Goal: Information Seeking & Learning: Learn about a topic

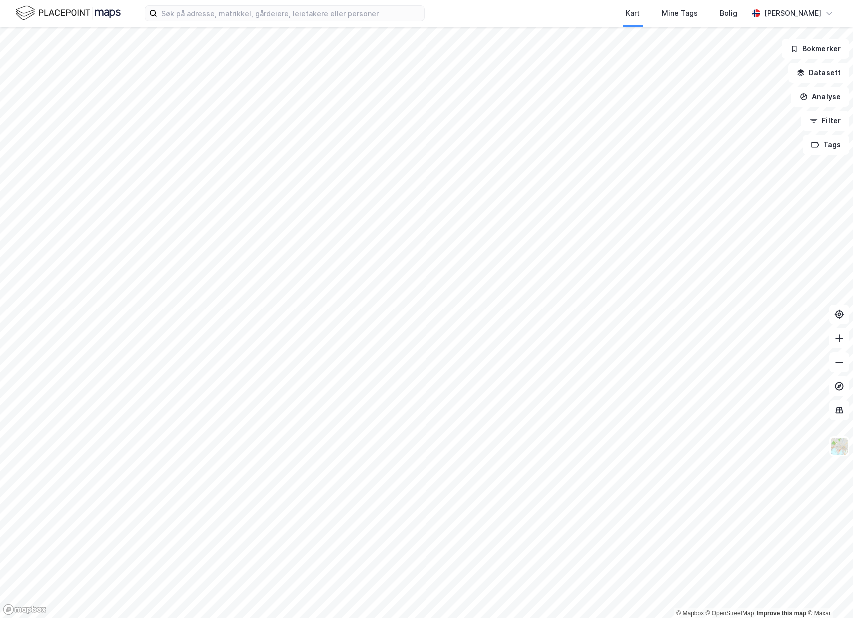
click at [852, 410] on html "Kart Mine Tags [PERSON_NAME] © Mapbox © OpenStreetMap Improve this map © Maxar …" at bounding box center [426, 309] width 853 height 618
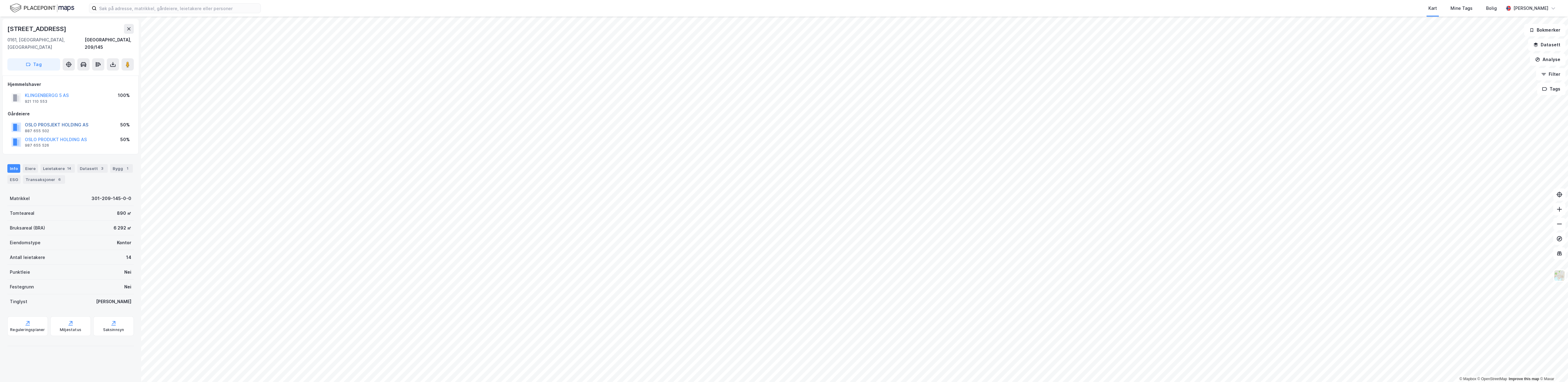
click at [0, 0] on button "OSLO PROSJEKT HOLDING AS" at bounding box center [0, 0] width 0 height 0
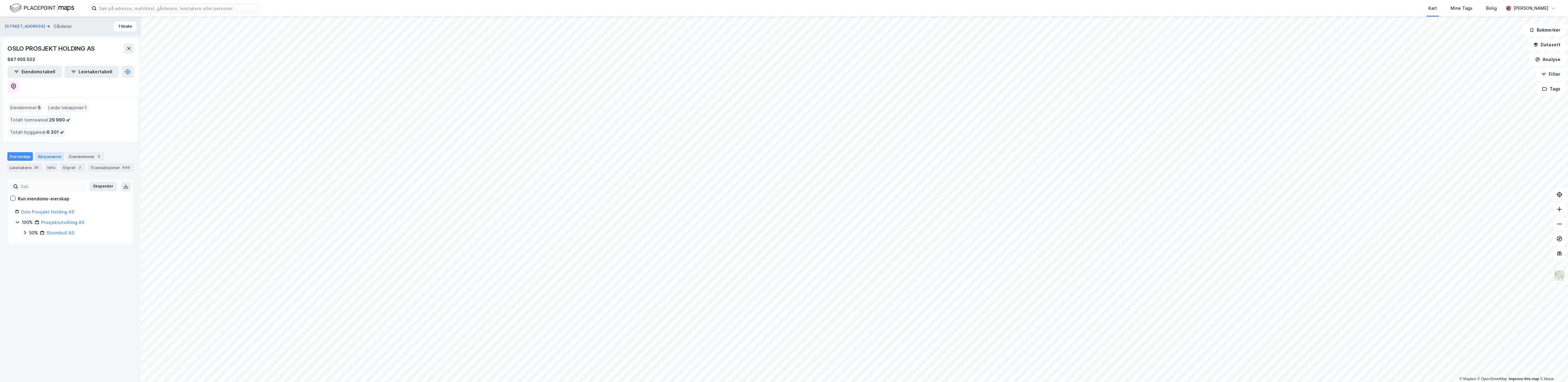
click at [45, 152] on div "Aksjonærer" at bounding box center [49, 157] width 29 height 9
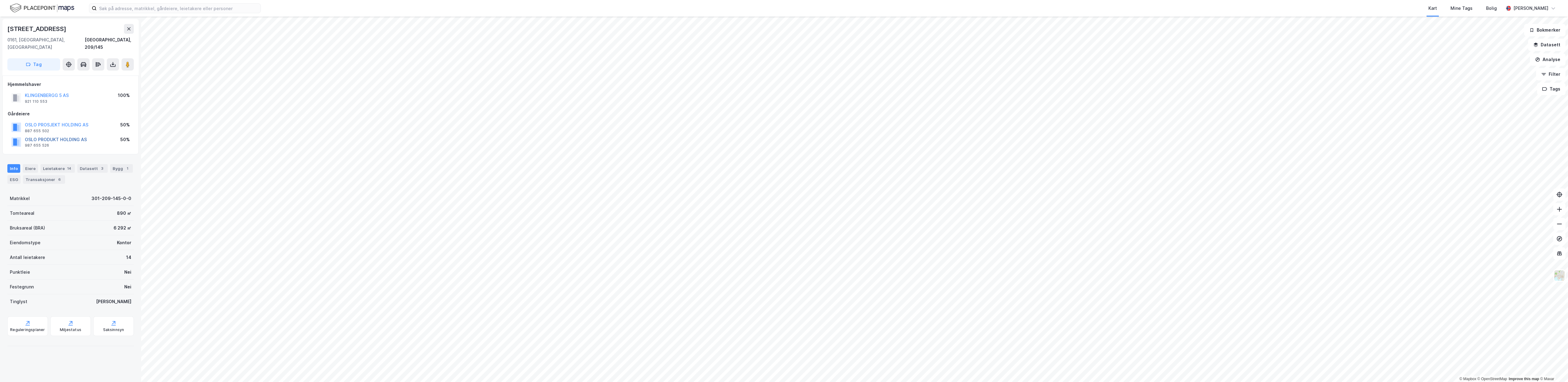
click at [0, 0] on button "OSLO PRODUKT HOLDING AS" at bounding box center [0, 0] width 0 height 0
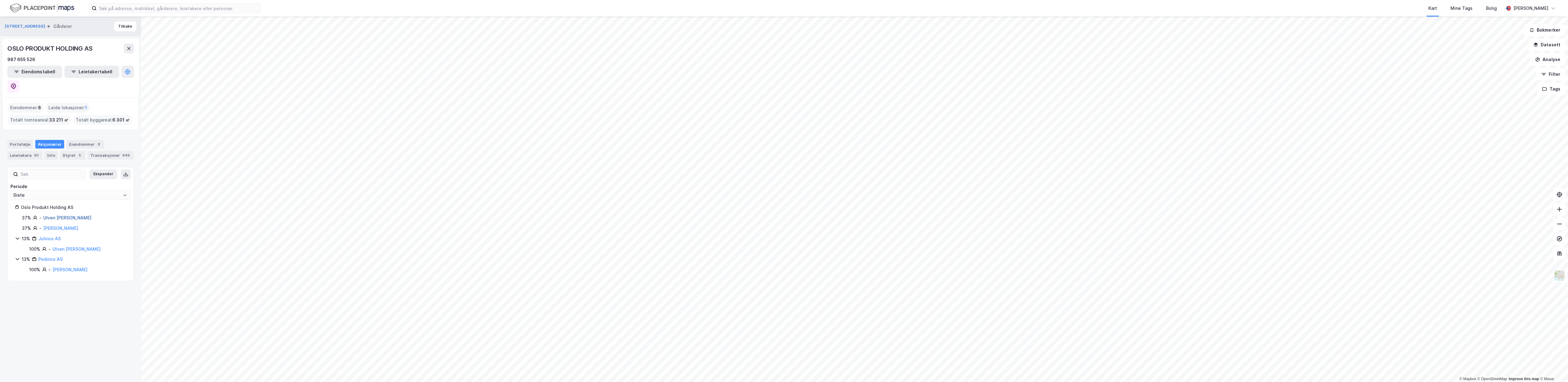
click at [61, 215] on link "Ulven Julie Fossum" at bounding box center [67, 217] width 48 height 5
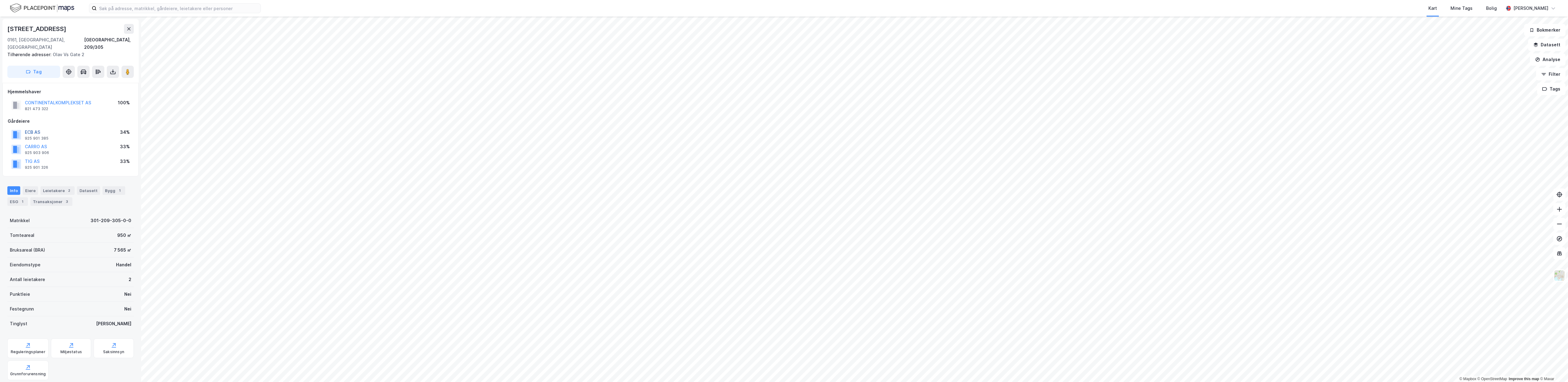
click at [0, 0] on button "ECB AS" at bounding box center [0, 0] width 0 height 0
click at [0, 0] on button "CARRO AS" at bounding box center [0, 0] width 0 height 0
click at [0, 0] on button "TIG AS" at bounding box center [0, 0] width 0 height 0
click at [23, 92] on div "CONTINENTALKOMPLEKSET AS 821 473 322" at bounding box center [51, 98] width 80 height 12
click at [0, 0] on button "CONTINENTALKOMPLEKSET AS" at bounding box center [0, 0] width 0 height 0
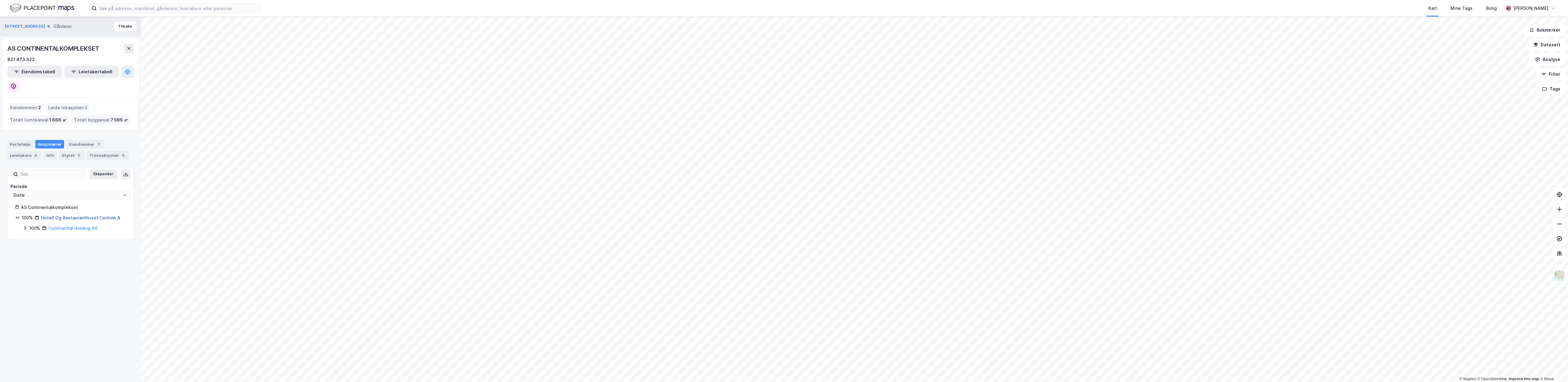
click at [55, 215] on link "Hotell Og Restauranthuset Contine A" at bounding box center [80, 217] width 79 height 5
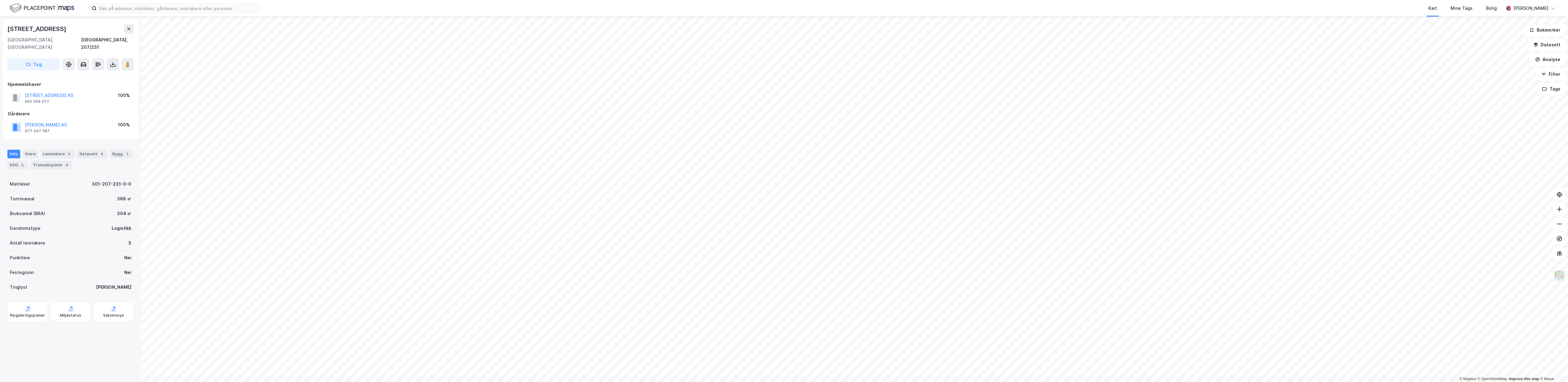
click at [523, 380] on html "Kart Mine Tags Bolig Leif-Erik Halleen © Mapbox © OpenStreetMap Improve this ma…" at bounding box center [784, 191] width 1568 height 382
click at [0, 0] on button "Skarv AS" at bounding box center [0, 0] width 0 height 0
click at [44, 150] on div "Leietakere 2" at bounding box center [57, 154] width 34 height 9
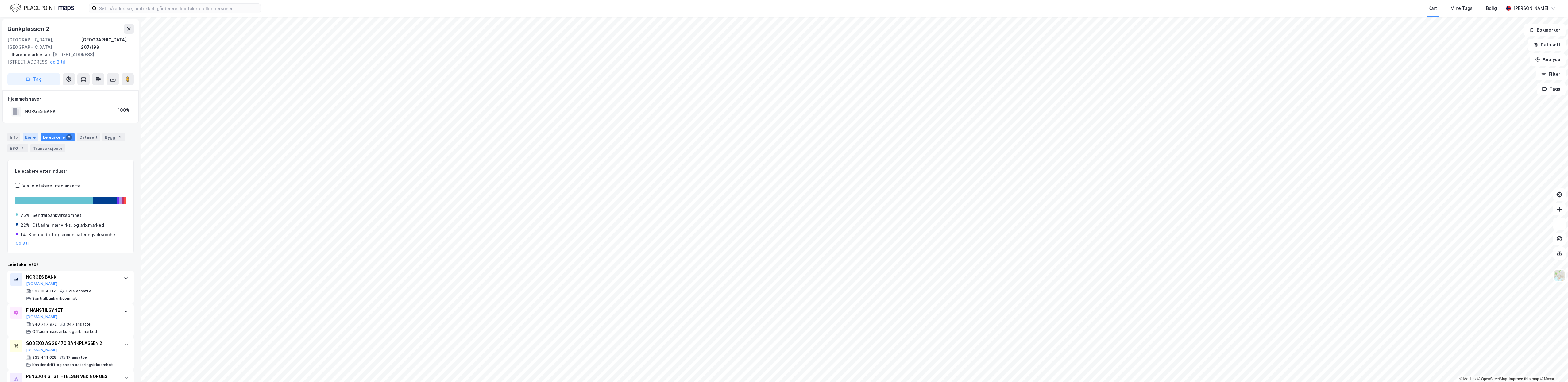
click at [29, 133] on div "Eiere" at bounding box center [30, 137] width 15 height 9
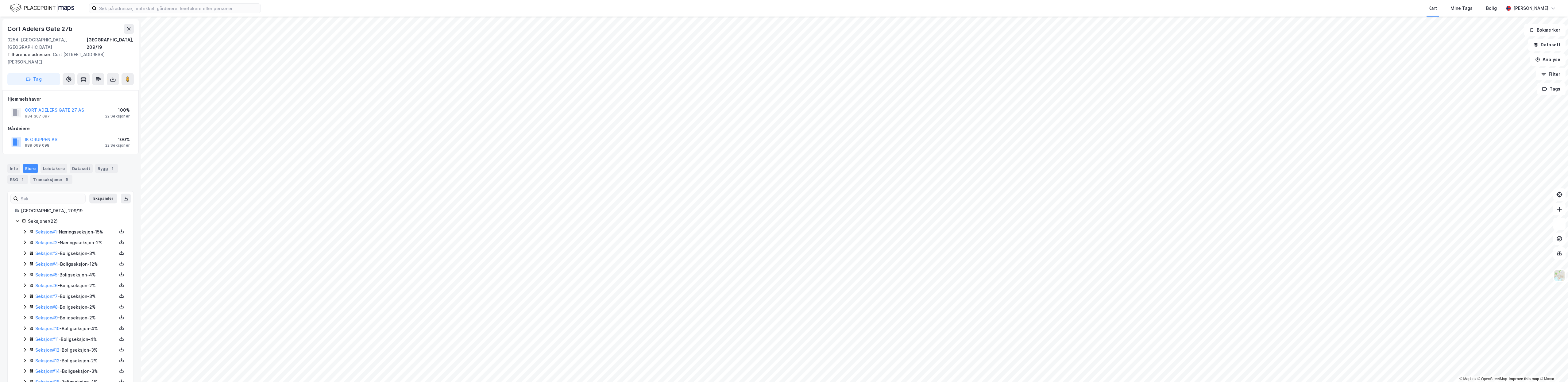
scroll to position [1, 0]
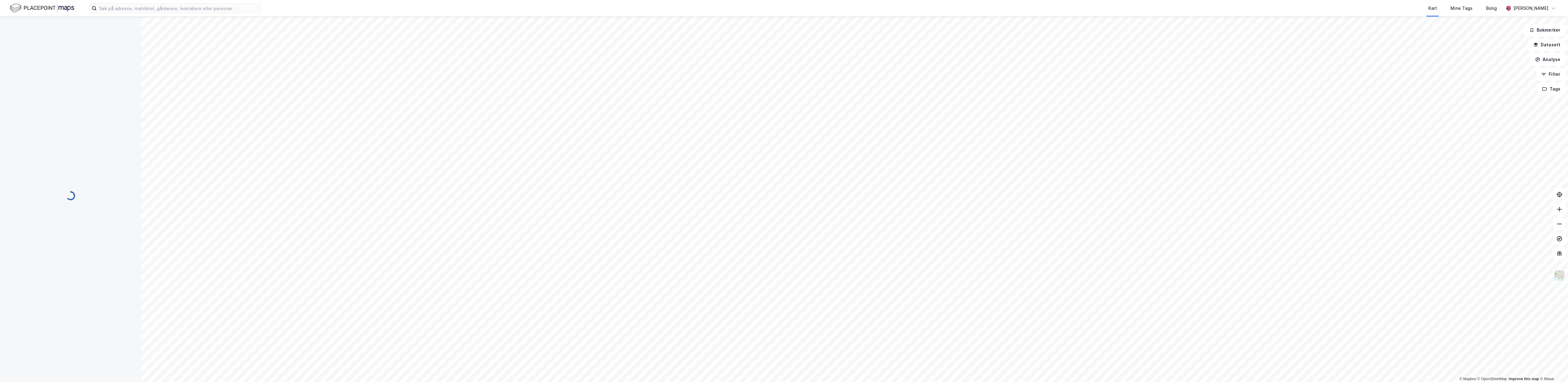
scroll to position [1, 0]
click at [0, 0] on button "NORGANI NORGE HOLDING AS" at bounding box center [0, 0] width 0 height 0
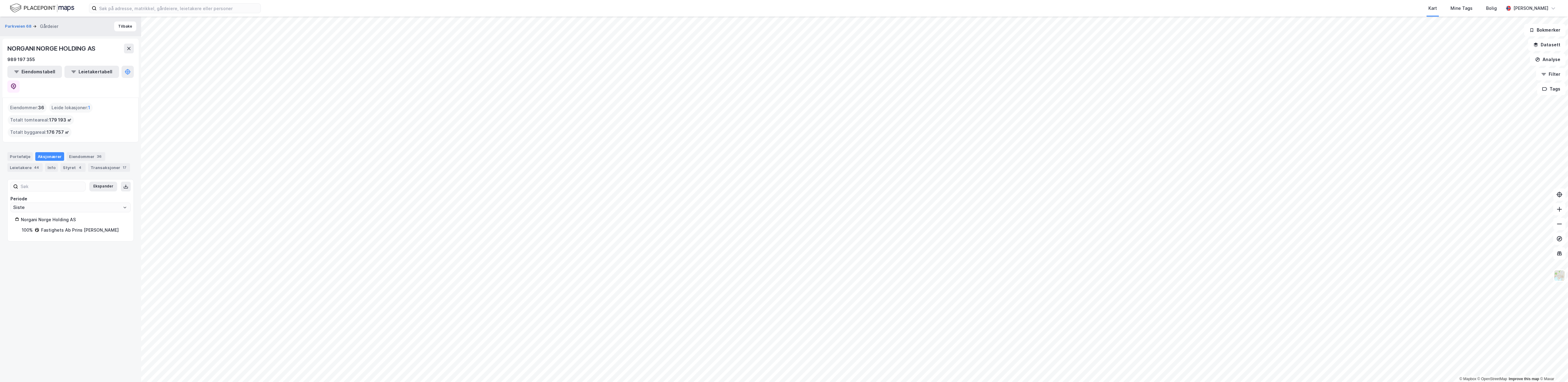
click at [54, 152] on div "Aksjonærer" at bounding box center [49, 157] width 29 height 9
click at [51, 152] on div "Aksjonærer" at bounding box center [49, 157] width 29 height 9
